Goal: Task Accomplishment & Management: Manage account settings

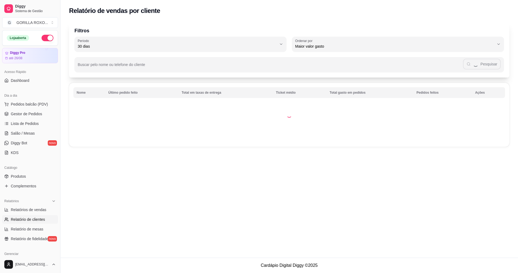
select select "30"
select select "HIGHEST_TOTAL_SPENT_WITH_ORDERS"
click at [33, 116] on span "Gestor de Pedidos" at bounding box center [26, 113] width 31 height 5
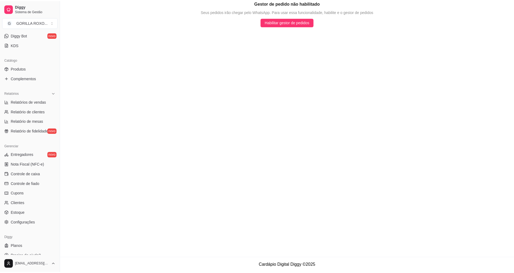
scroll to position [115, 0]
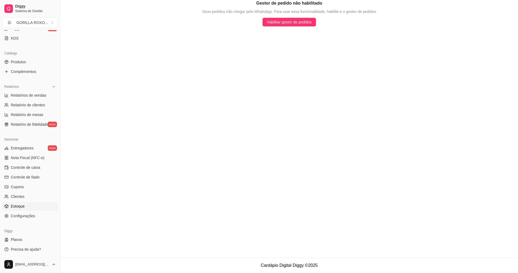
click at [30, 205] on link "Estoque" at bounding box center [30, 206] width 56 height 9
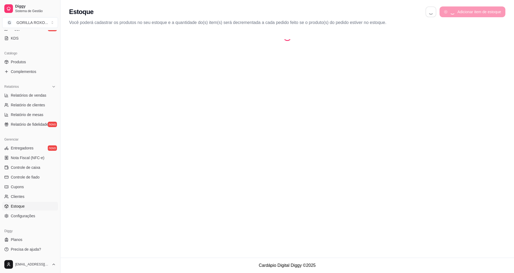
select select "QUANTITY_ORDER"
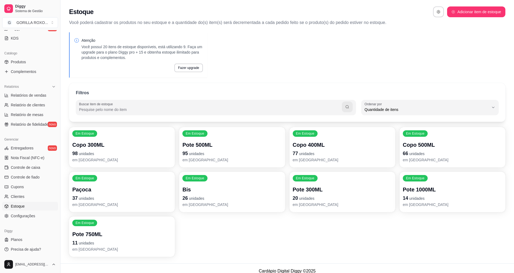
scroll to position [6, 0]
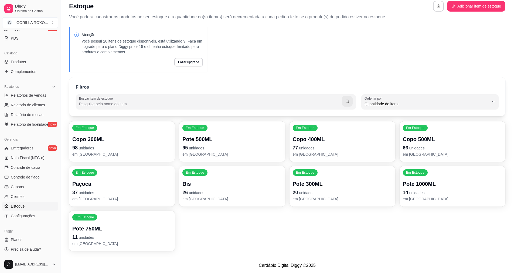
click at [109, 189] on p "37 unidades" at bounding box center [121, 193] width 99 height 8
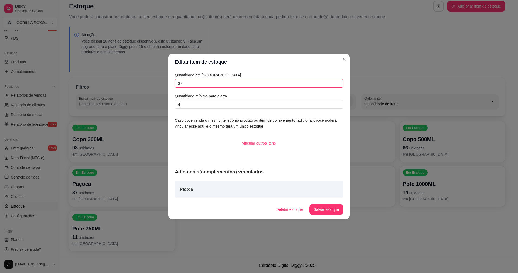
drag, startPoint x: 198, startPoint y: 81, endPoint x: 146, endPoint y: 74, distance: 52.0
click at [147, 74] on div "Editar item de estoque Quantidade em estoque 37 Quantidade mínima para alerta 4…" at bounding box center [259, 136] width 518 height 273
type input "90"
click at [314, 202] on footer "Deletar estoque Salvar estoque" at bounding box center [258, 209] width 181 height 19
click at [316, 210] on button "Salvar estoque" at bounding box center [326, 210] width 33 height 11
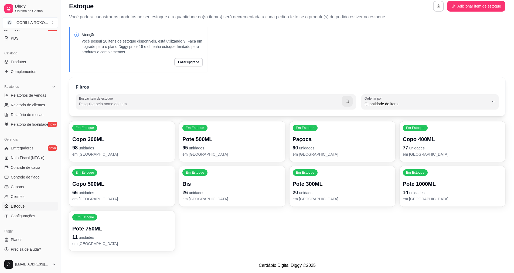
click at [221, 196] on p "26 unidades" at bounding box center [231, 193] width 99 height 8
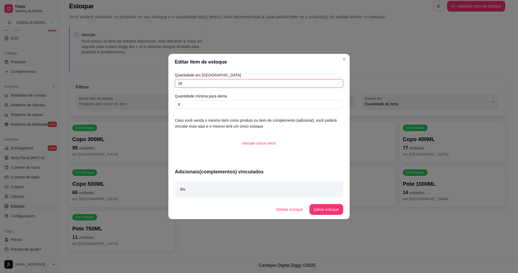
drag, startPoint x: 195, startPoint y: 84, endPoint x: 134, endPoint y: 74, distance: 61.8
click at [134, 74] on div "Editar item de estoque Quantidade em estoque 26 Quantidade mínima para alerta 6…" at bounding box center [259, 136] width 518 height 273
type input "30"
click at [321, 212] on button "Salvar estoque" at bounding box center [326, 209] width 34 height 11
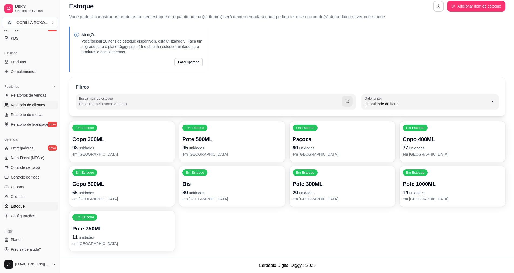
click at [30, 101] on link "Relatório de clientes" at bounding box center [30, 105] width 56 height 9
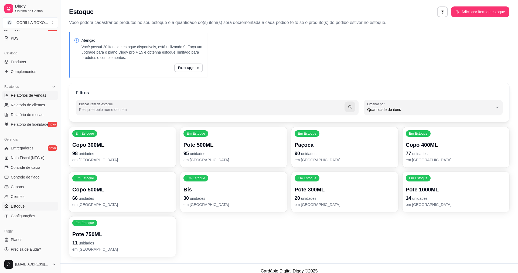
select select "30"
select select "HIGHEST_TOTAL_SPENT_WITH_ORDERS"
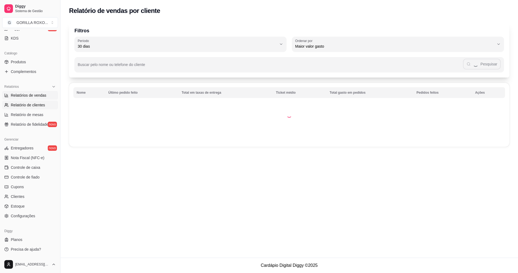
click at [29, 93] on span "Relatórios de vendas" at bounding box center [29, 95] width 36 height 5
select select "ALL"
select select "0"
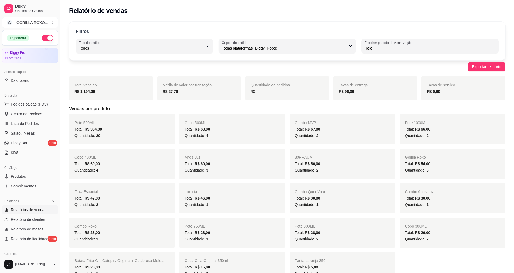
click at [47, 40] on button "button" at bounding box center [48, 38] width 12 height 6
